Goal: Download file/media

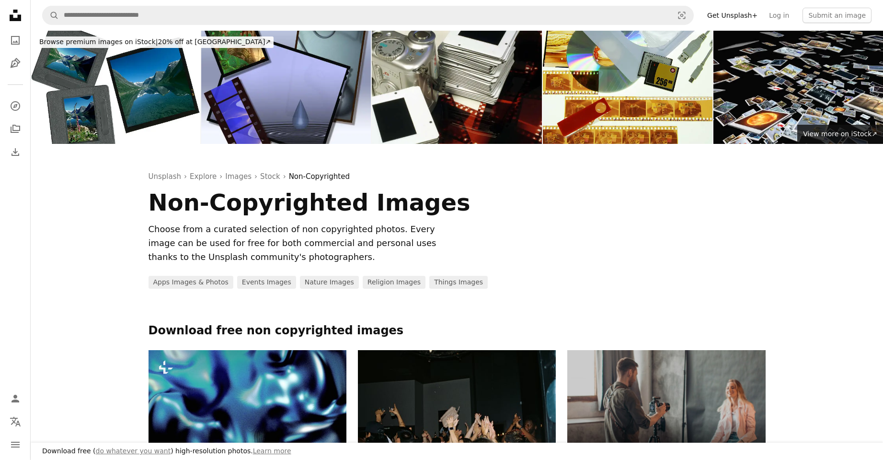
scroll to position [431, 0]
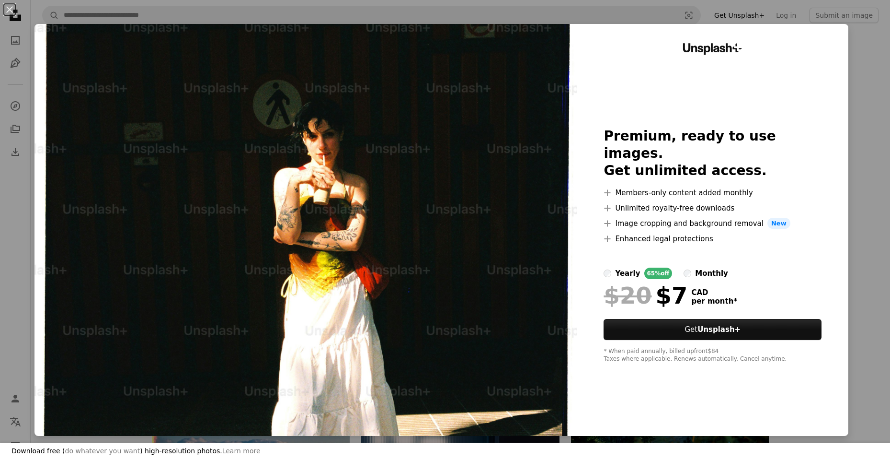
click at [865, 52] on div "An X shape Download free ( do whatever you want ) high-resolution photos. Learn…" at bounding box center [445, 230] width 890 height 460
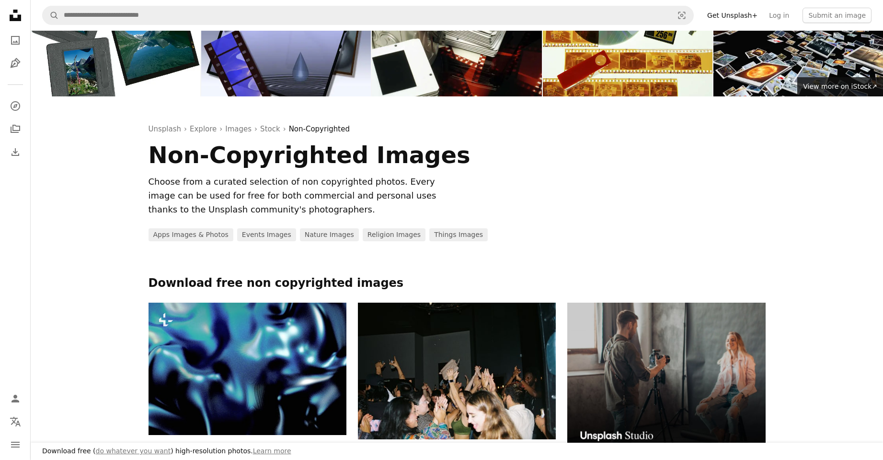
scroll to position [0, 0]
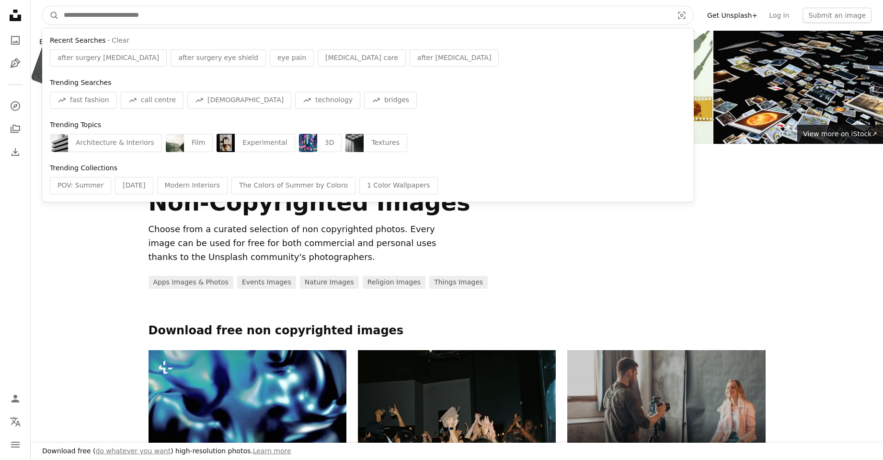
click at [170, 15] on input "Find visuals sitewide" at bounding box center [365, 15] width 612 height 18
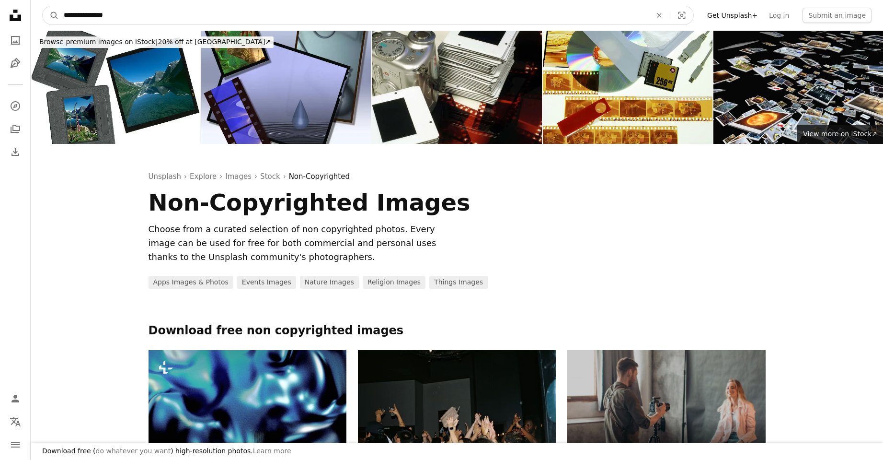
type input "**********"
click at [43, 6] on button "A magnifying glass" at bounding box center [51, 15] width 16 height 18
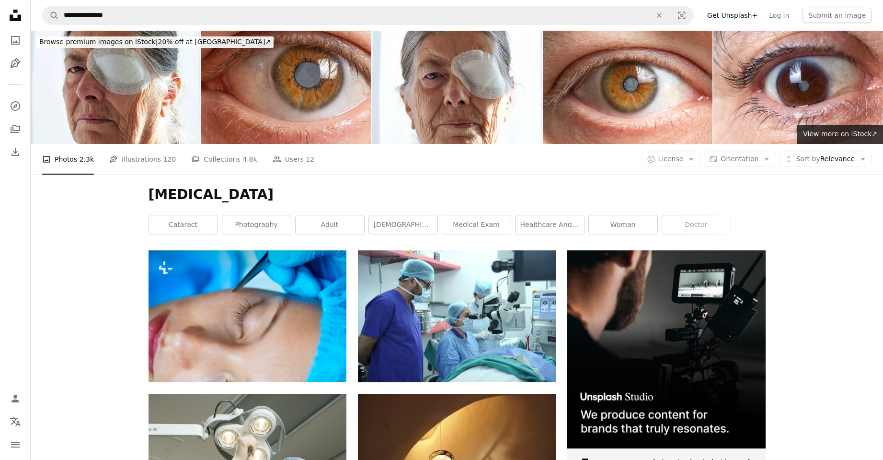
click at [16, 19] on icon at bounding box center [16, 16] width 12 height 12
